Goal: Task Accomplishment & Management: Manage account settings

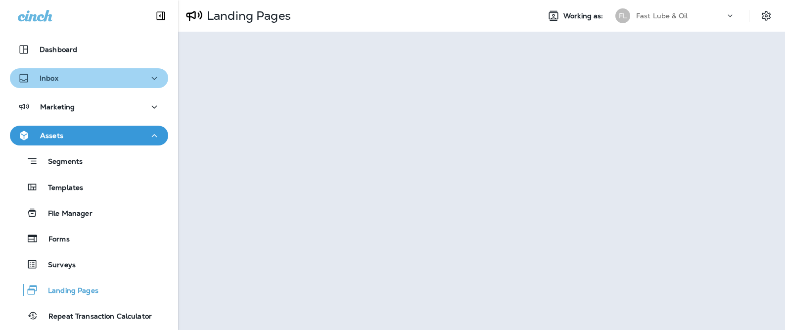
click at [64, 83] on div "Inbox" at bounding box center [89, 78] width 143 height 12
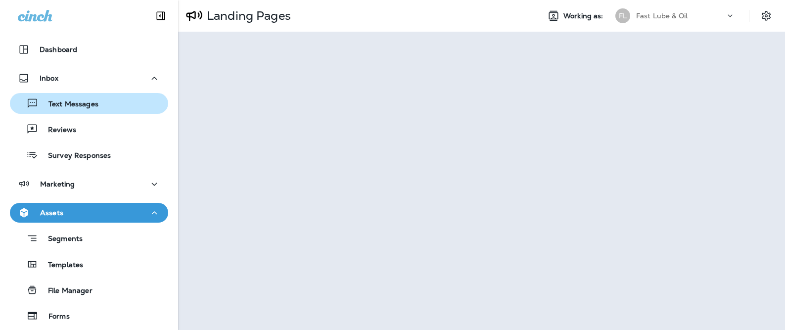
click at [68, 101] on p "Text Messages" at bounding box center [69, 104] width 60 height 9
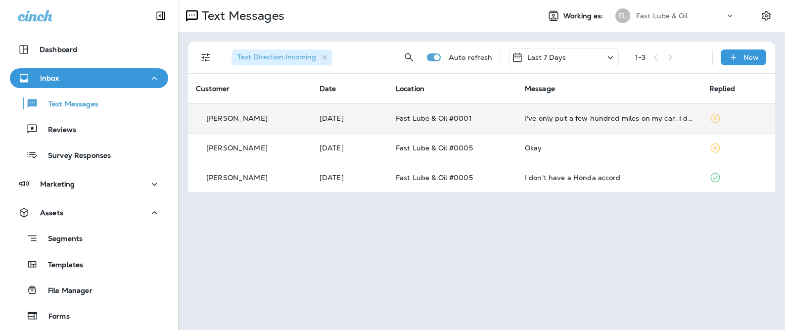
click at [347, 123] on td "[DATE]" at bounding box center [350, 118] width 76 height 30
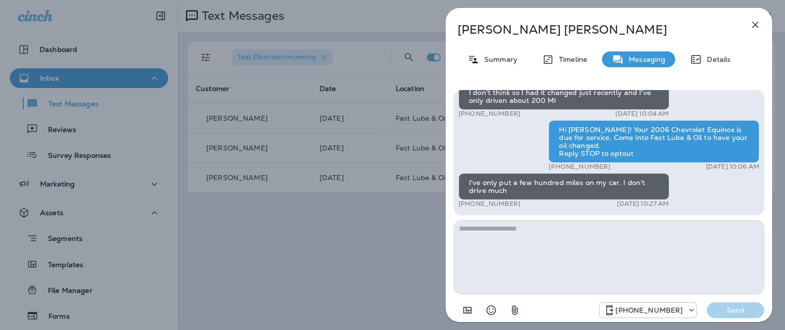
click at [699, 73] on div "[PERSON_NAME] Summary Timeline Messaging Details Hi [PERSON_NAME], your 2006 Ch…" at bounding box center [609, 168] width 327 height 320
click at [702, 68] on div "[PERSON_NAME] Summary Timeline Messaging Details Hi [PERSON_NAME], your 2006 Ch…" at bounding box center [609, 168] width 327 height 320
click at [705, 60] on p "Details" at bounding box center [716, 59] width 29 height 8
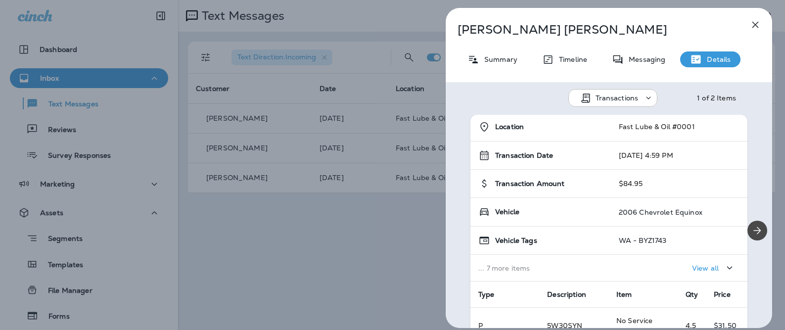
scroll to position [7, 0]
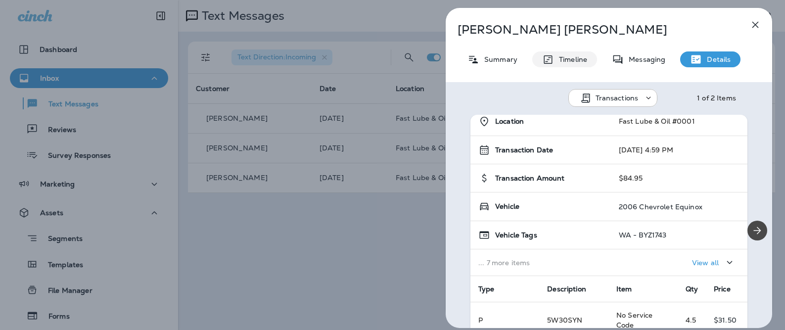
click at [589, 65] on div "Timeline" at bounding box center [565, 59] width 65 height 16
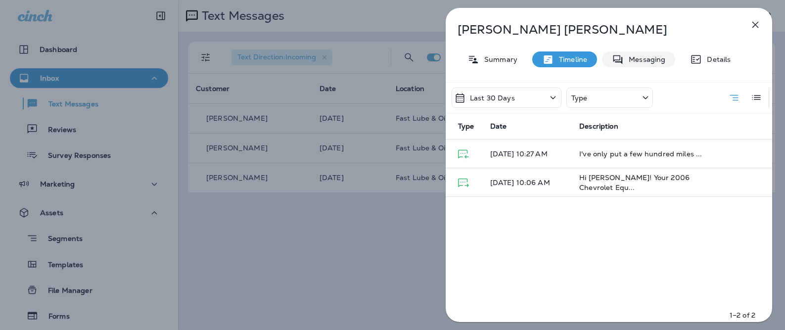
click at [618, 64] on icon at bounding box center [618, 59] width 12 height 12
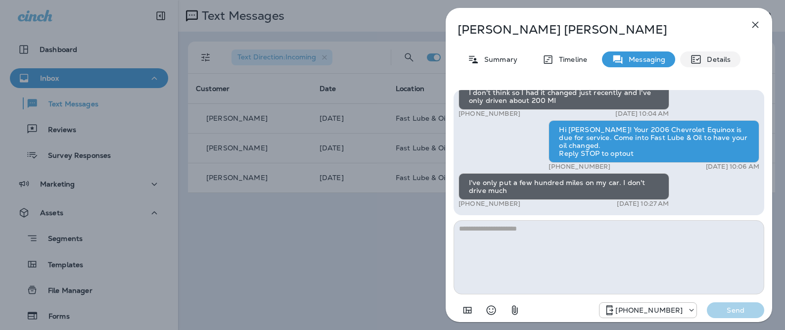
click at [696, 59] on icon at bounding box center [696, 59] width 9 height 8
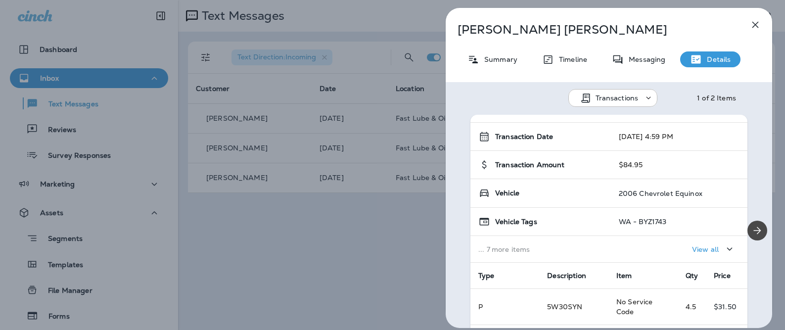
scroll to position [26, 0]
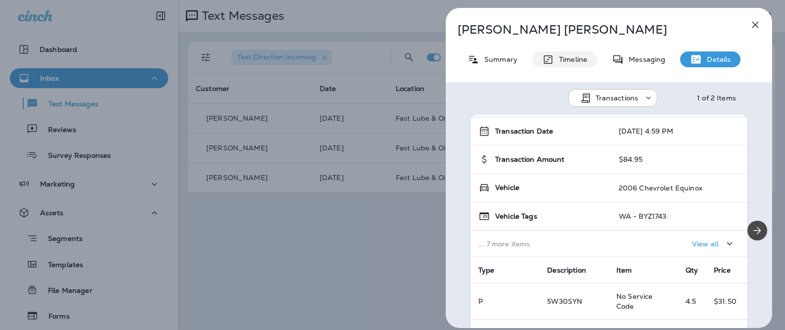
click at [579, 52] on div "Timeline" at bounding box center [565, 59] width 65 height 16
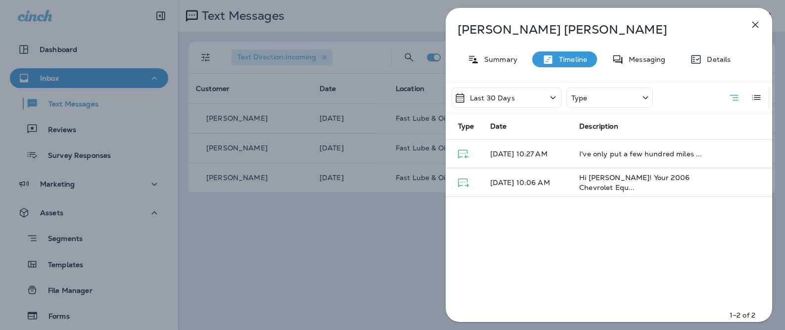
click at [543, 103] on div "Last 30 Days" at bounding box center [507, 98] width 110 height 20
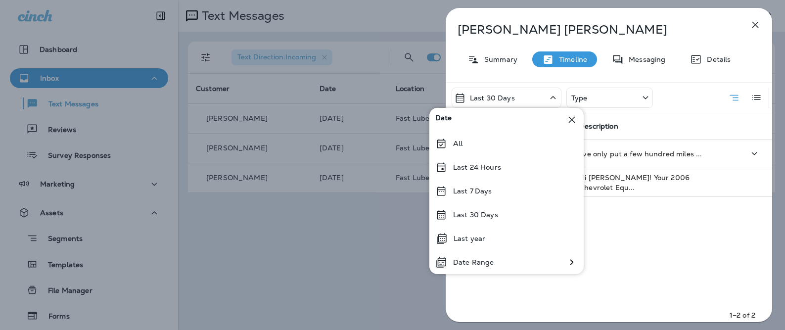
click at [538, 143] on div "All" at bounding box center [507, 144] width 154 height 24
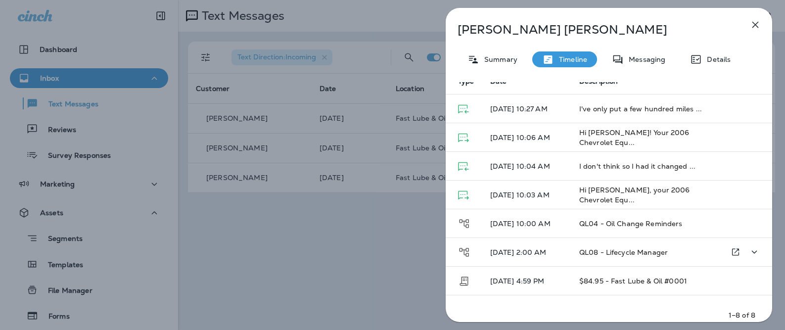
scroll to position [67, 0]
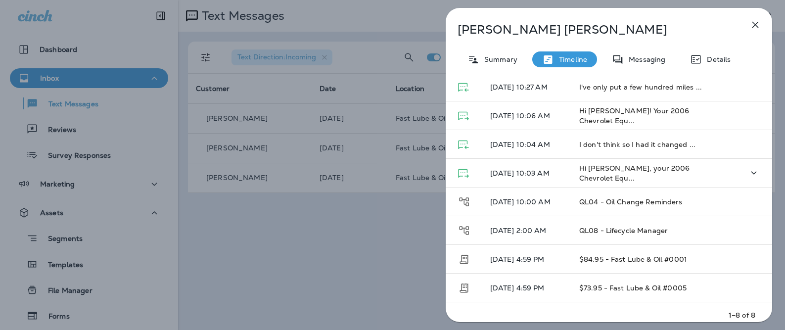
click at [532, 177] on td "[DATE] 10:03 AM" at bounding box center [527, 173] width 89 height 29
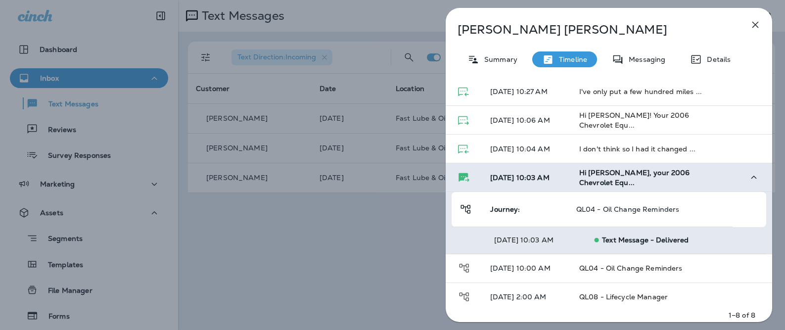
scroll to position [61, 0]
click at [648, 62] on p "Messaging" at bounding box center [645, 59] width 42 height 8
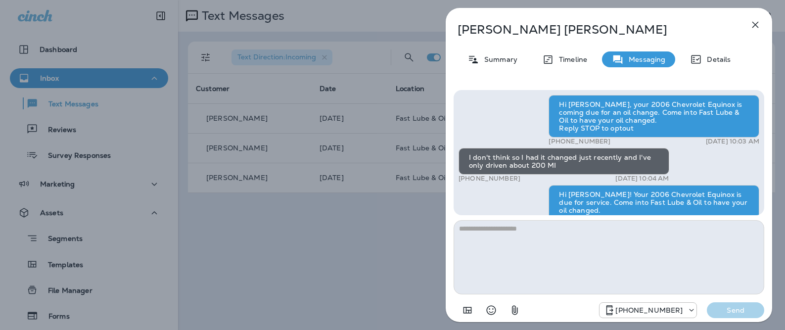
scroll to position [-36, 0]
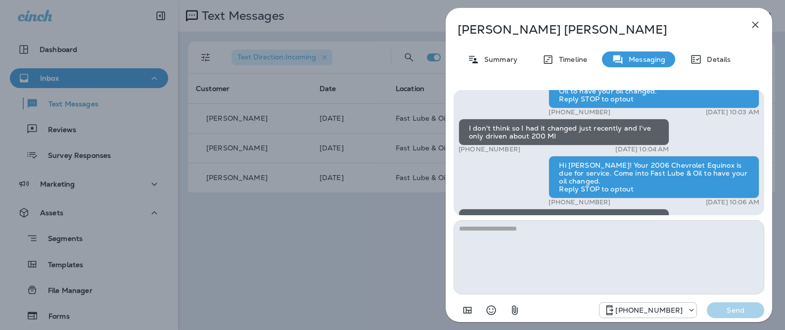
click at [547, 27] on p "[PERSON_NAME]" at bounding box center [593, 30] width 270 height 14
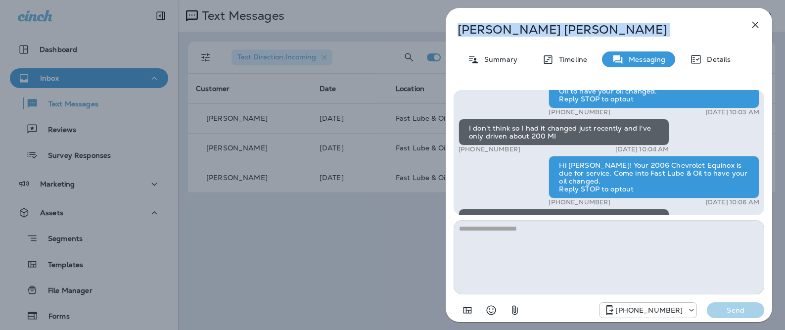
click at [547, 27] on p "[PERSON_NAME]" at bounding box center [593, 30] width 270 height 14
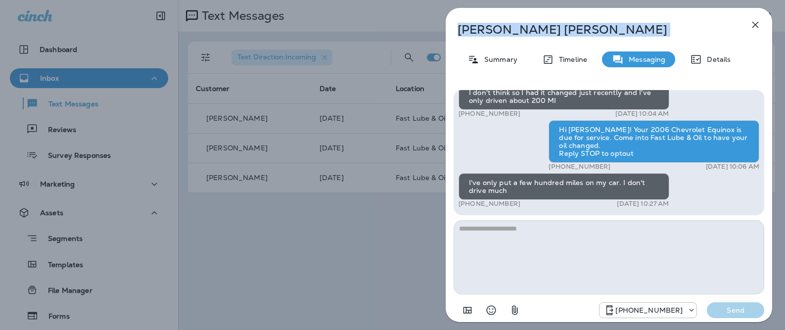
copy div "[PERSON_NAME]"
